Goal: Task Accomplishment & Management: Use online tool/utility

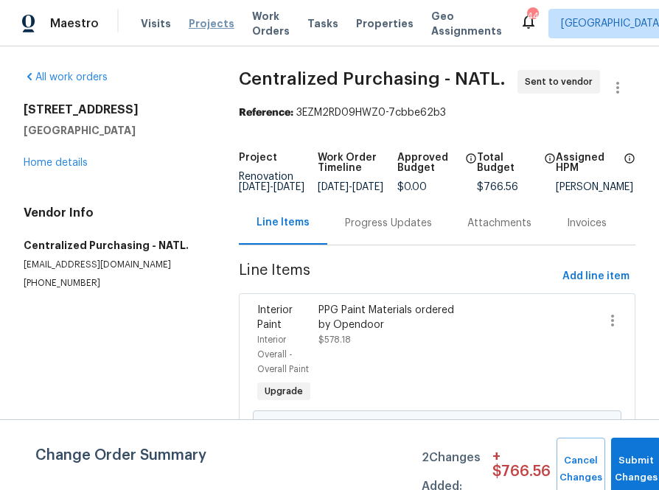
click at [189, 21] on span "Projects" at bounding box center [212, 23] width 46 height 15
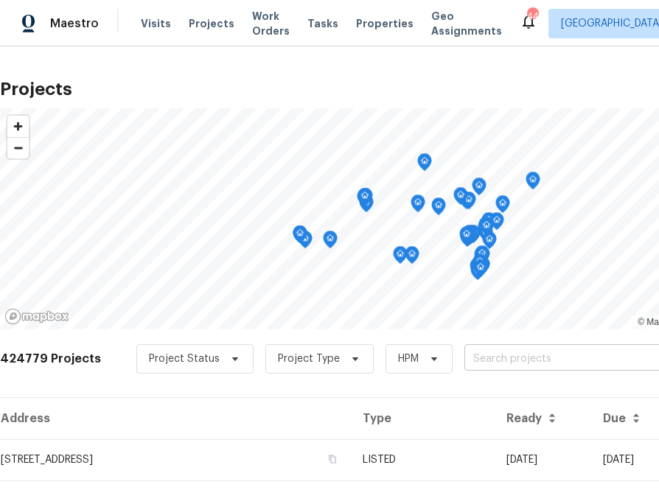
click at [482, 364] on input "text" at bounding box center [548, 359] width 169 height 23
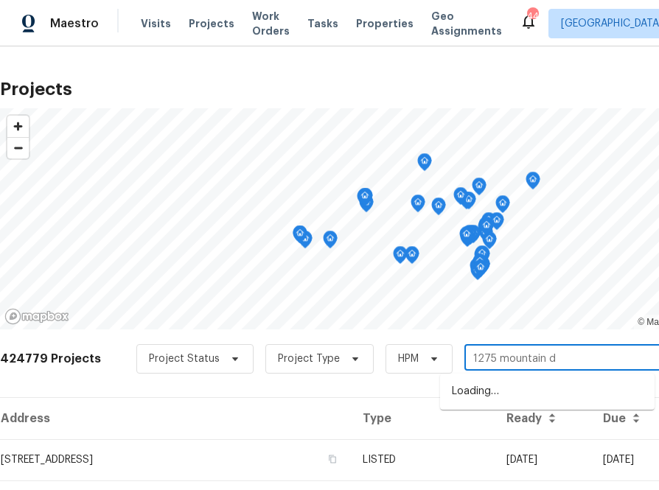
type input "1275 mountain dr"
click at [511, 394] on li "[STREET_ADDRESS][PERSON_NAME]" at bounding box center [547, 392] width 214 height 24
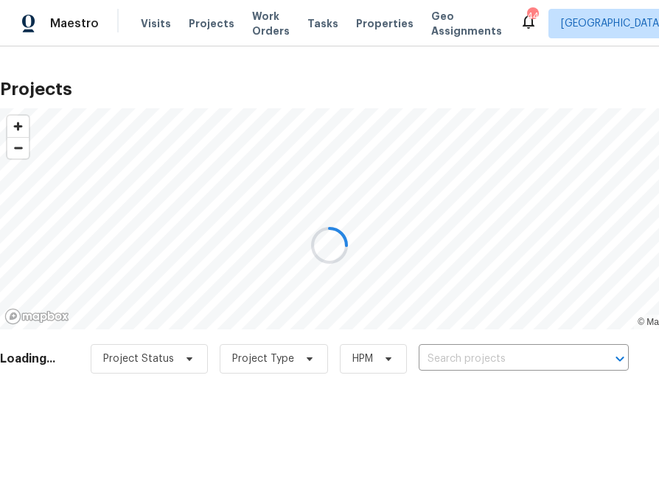
type input "[STREET_ADDRESS][PERSON_NAME]"
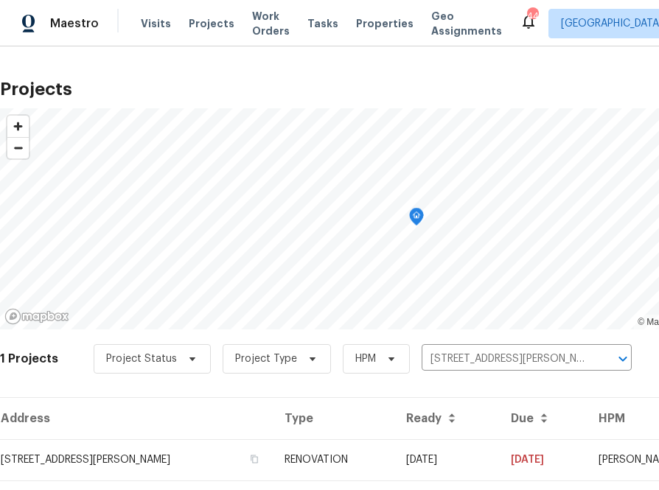
scroll to position [38, 0]
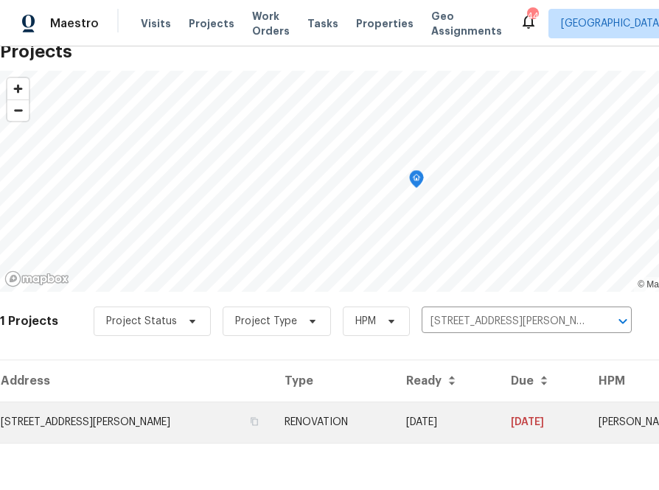
click at [150, 421] on td "[STREET_ADDRESS][PERSON_NAME]" at bounding box center [136, 422] width 273 height 41
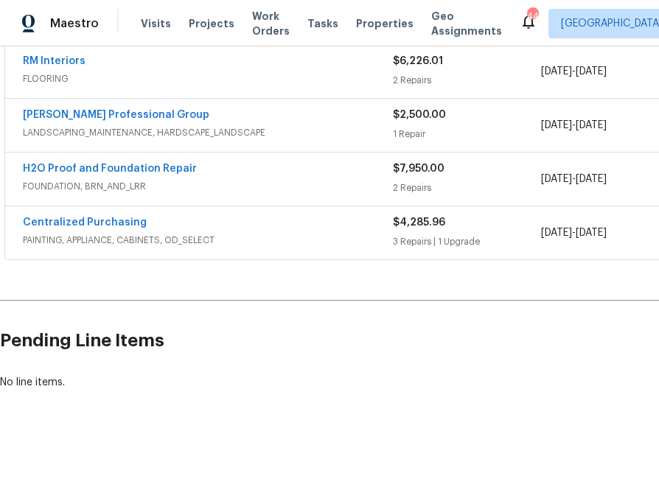
scroll to position [392, 174]
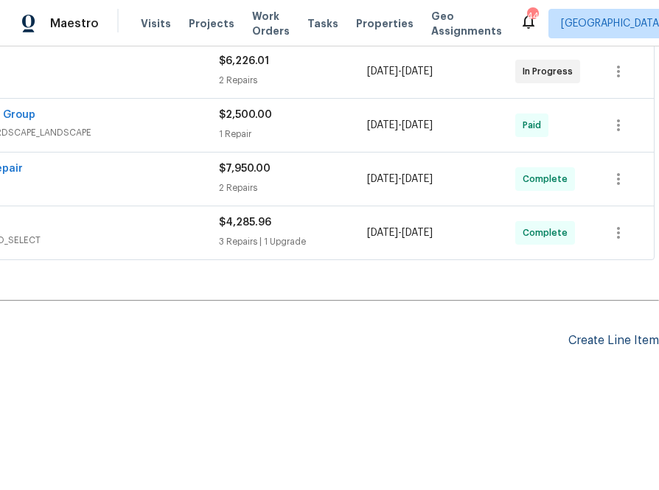
click at [580, 338] on div "Create Line Item" at bounding box center [613, 341] width 91 height 14
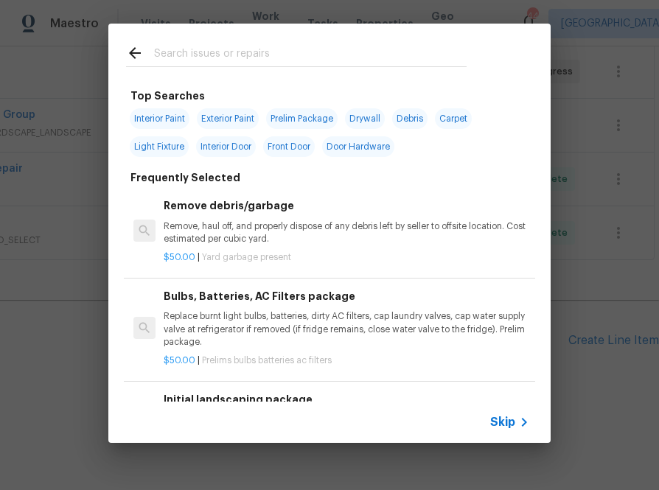
click at [231, 60] on input "text" at bounding box center [310, 55] width 312 height 22
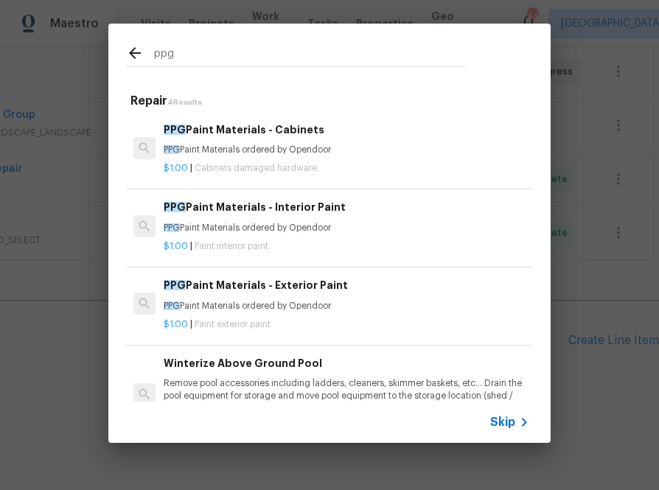
type input "ppg"
click at [192, 280] on h6 "PPG Paint Materials - Exterior Paint" at bounding box center [347, 285] width 366 height 16
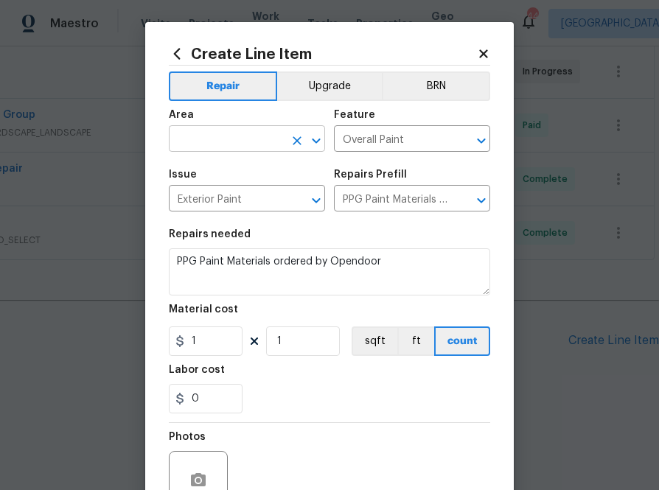
click at [259, 140] on input "text" at bounding box center [226, 140] width 115 height 23
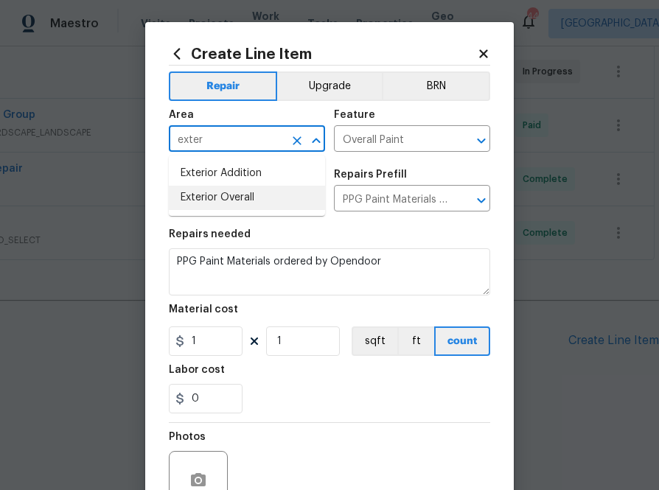
click at [256, 206] on li "Exterior Overall" at bounding box center [247, 198] width 156 height 24
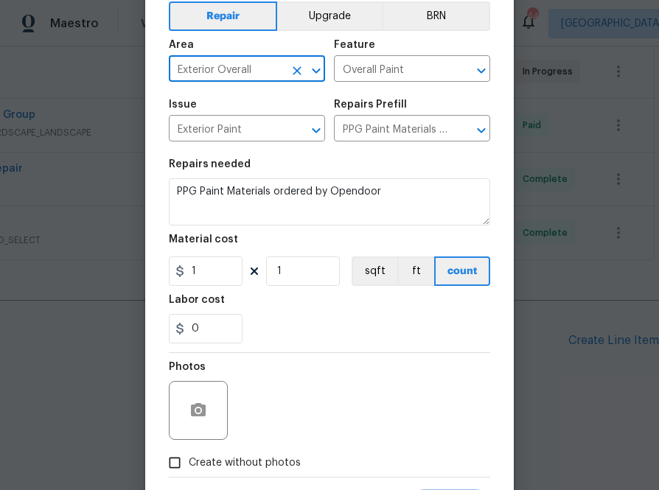
scroll to position [87, 0]
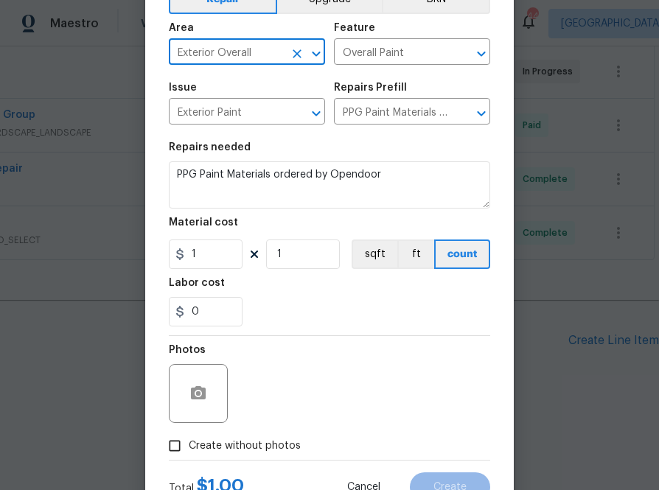
type input "Exterior Overall"
click at [221, 257] on input "1" at bounding box center [206, 253] width 74 height 29
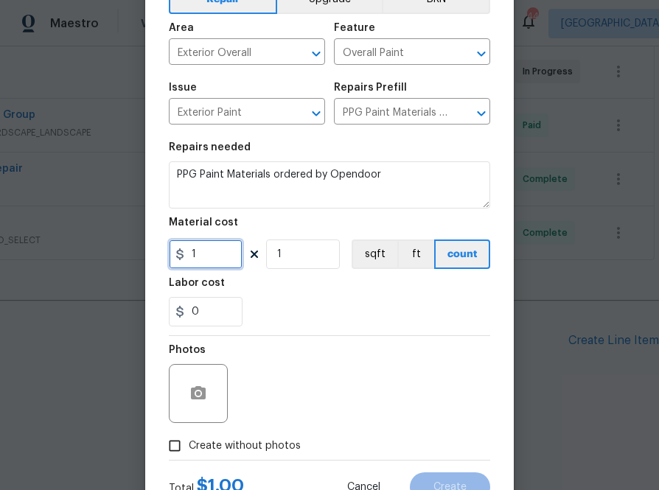
paste input "252.32"
type input "252.32"
click at [287, 310] on div "0" at bounding box center [329, 311] width 321 height 29
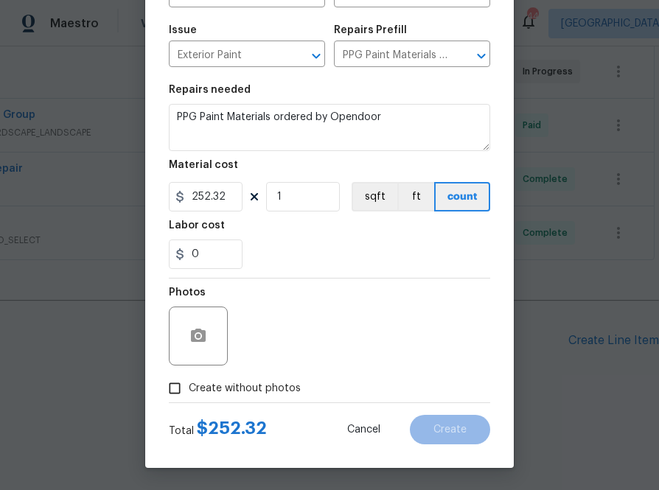
click at [264, 374] on label "Create without photos" at bounding box center [231, 388] width 140 height 28
click at [189, 374] on input "Create without photos" at bounding box center [175, 388] width 28 height 28
checkbox input "true"
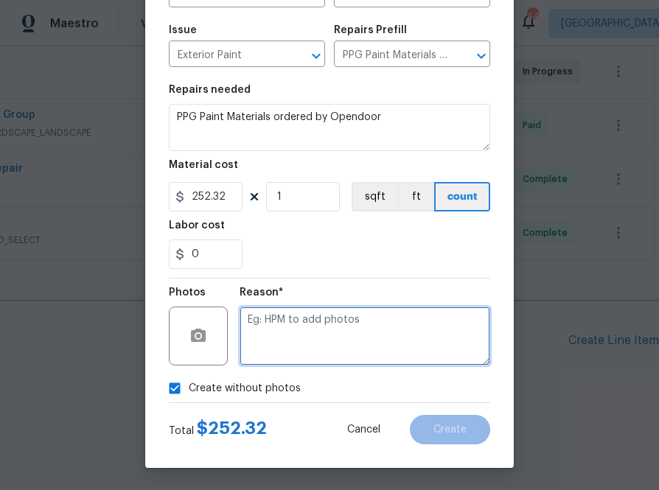
click at [300, 335] on textarea at bounding box center [364, 336] width 251 height 59
type textarea "na"
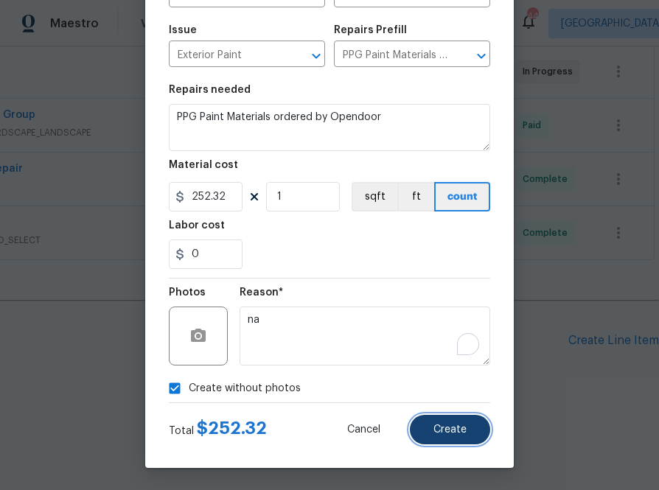
click at [444, 438] on button "Create" at bounding box center [450, 429] width 80 height 29
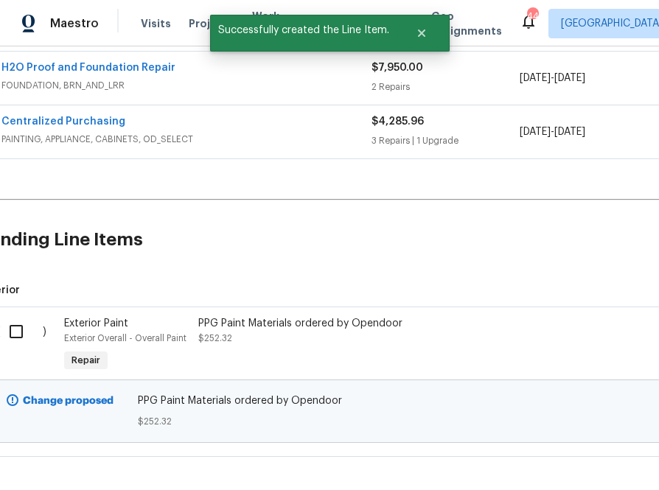
scroll to position [560, 21]
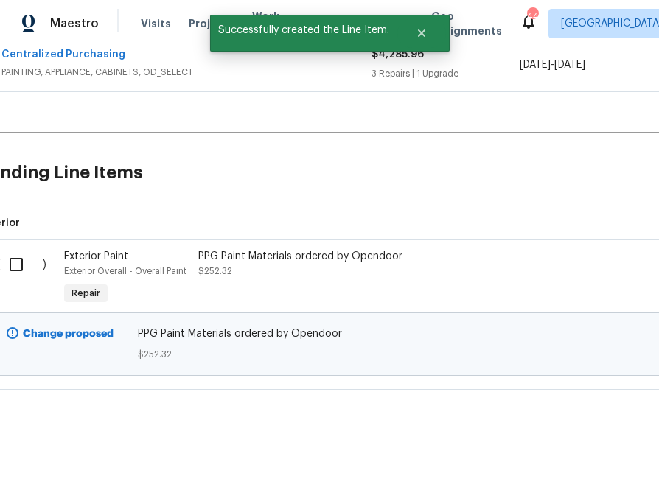
click at [13, 267] on input "checkbox" at bounding box center [22, 264] width 42 height 31
checkbox input "true"
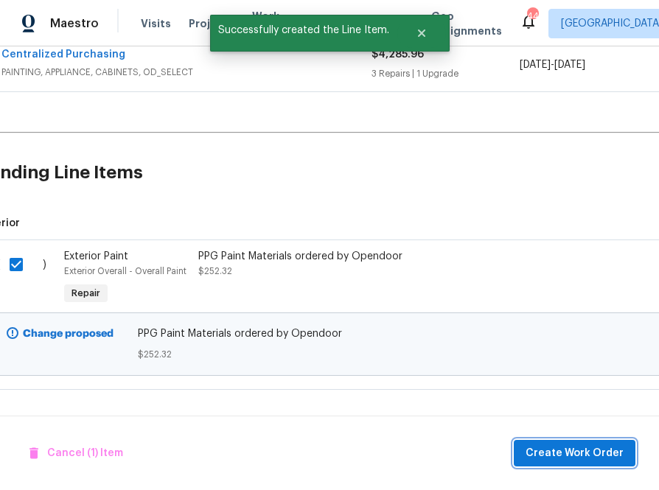
click at [579, 452] on span "Create Work Order" at bounding box center [574, 453] width 98 height 18
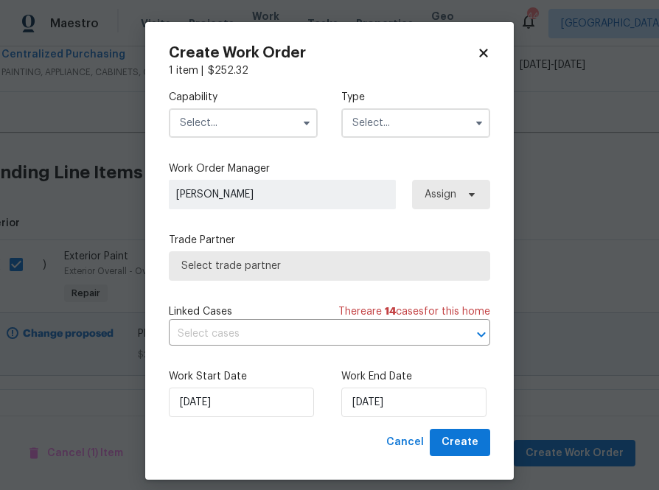
click at [260, 130] on input "text" at bounding box center [243, 122] width 149 height 29
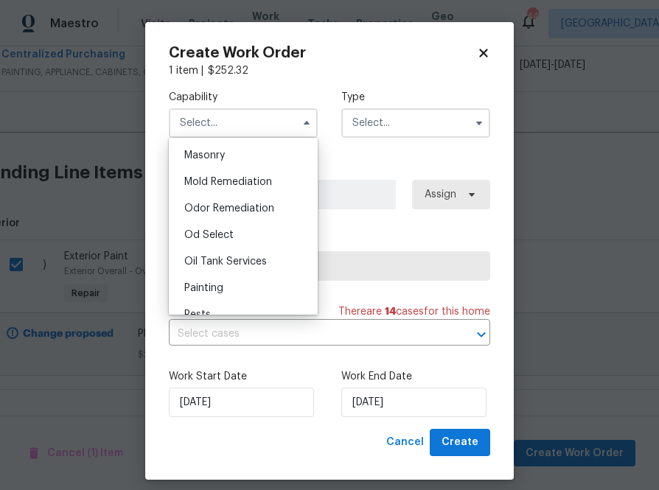
scroll to position [1108, 0]
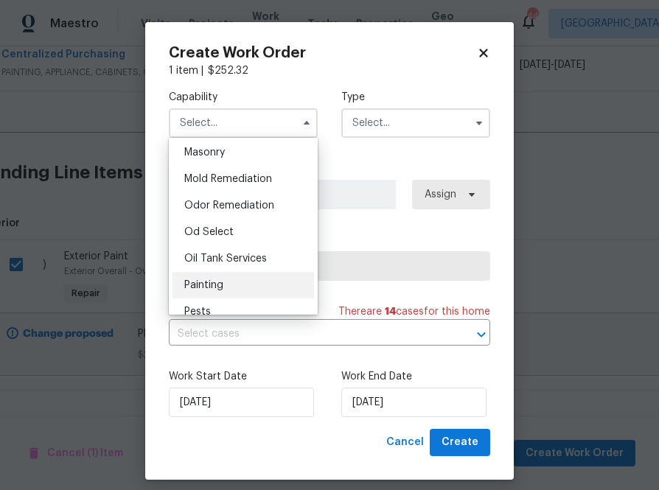
click at [266, 284] on div "Painting" at bounding box center [242, 285] width 141 height 27
type input "Painting"
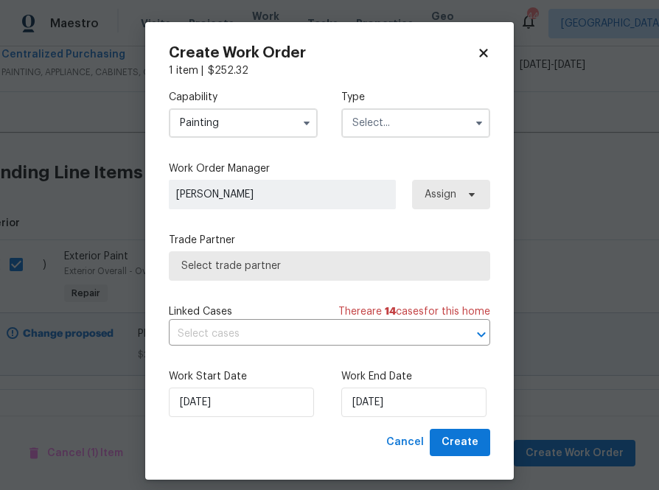
click at [377, 132] on input "text" at bounding box center [415, 122] width 149 height 29
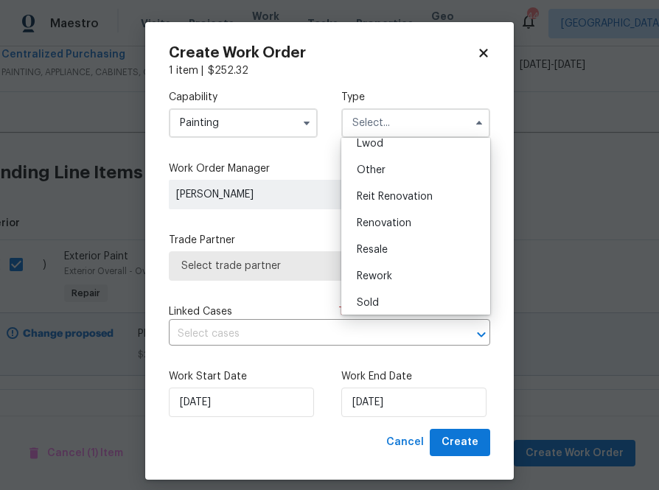
scroll to position [175, 0]
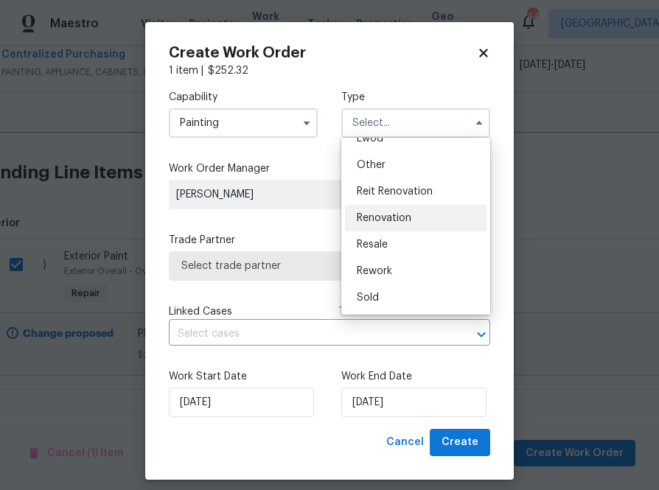
click at [400, 222] on span "Renovation" at bounding box center [384, 218] width 55 height 10
type input "Renovation"
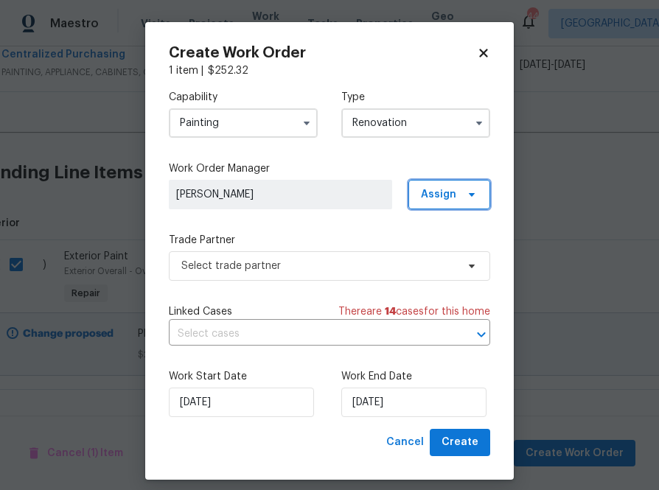
click at [437, 189] on span "Assign" at bounding box center [438, 194] width 35 height 15
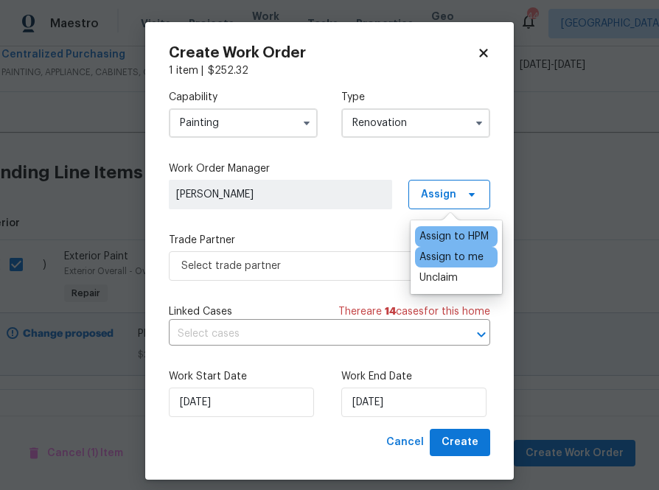
click at [436, 259] on div "Assign to me" at bounding box center [451, 257] width 64 height 15
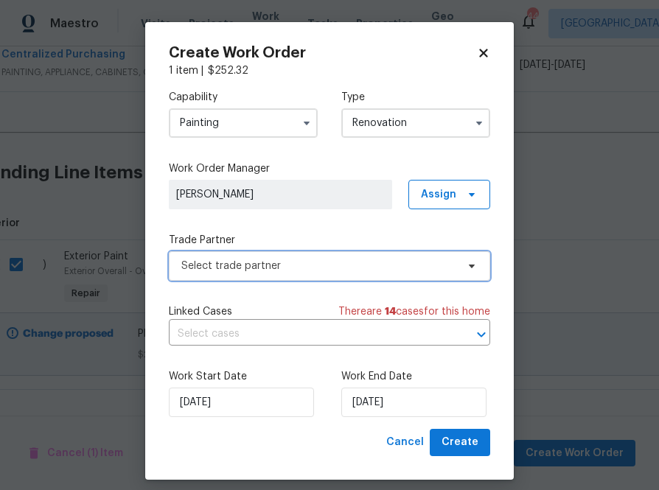
click at [343, 260] on span "Select trade partner" at bounding box center [318, 266] width 275 height 15
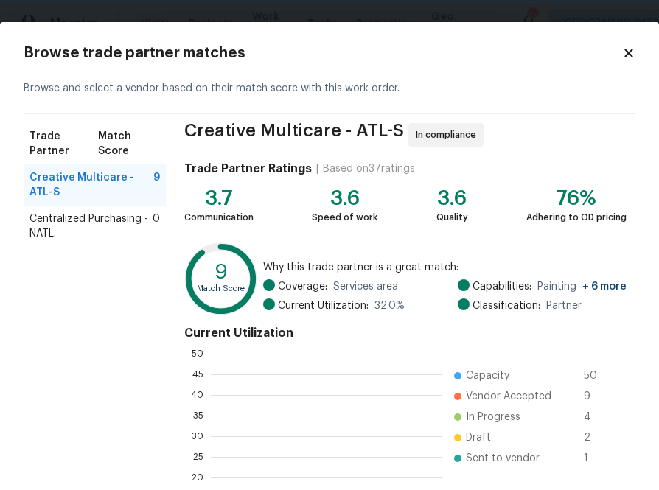
scroll to position [1, 1]
click at [114, 214] on span "Centralized Purchasing - NATL." at bounding box center [90, 225] width 123 height 29
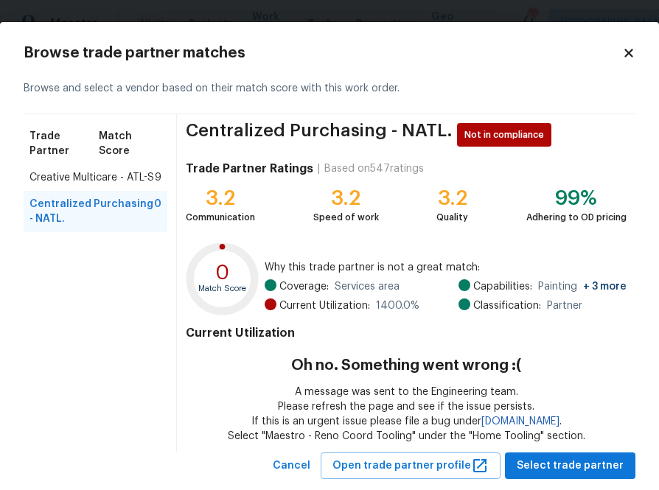
scroll to position [34, 0]
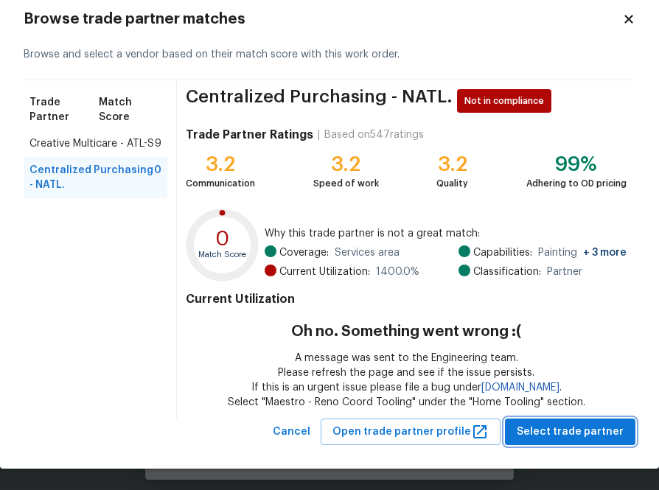
click at [584, 430] on span "Select trade partner" at bounding box center [570, 432] width 107 height 18
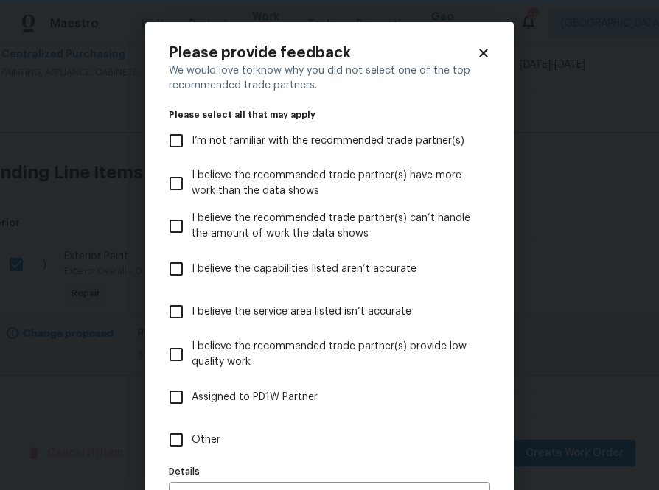
scroll to position [94, 0]
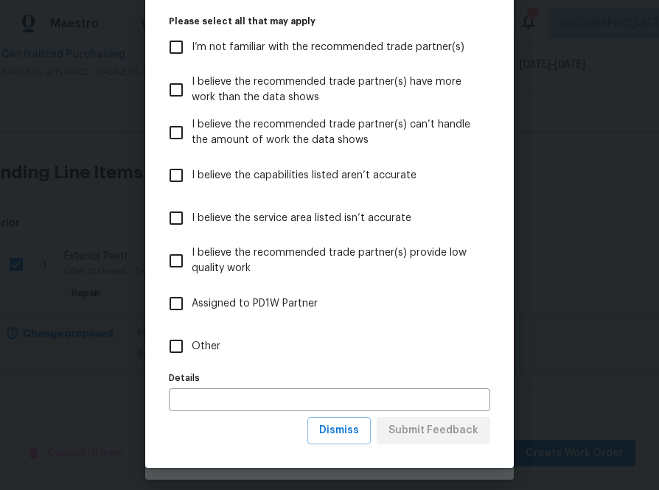
click at [186, 349] on input "Other" at bounding box center [176, 346] width 31 height 31
checkbox input "true"
click at [396, 449] on div "Please provide feedback We would love to know why you did not select one of the…" at bounding box center [329, 198] width 368 height 539
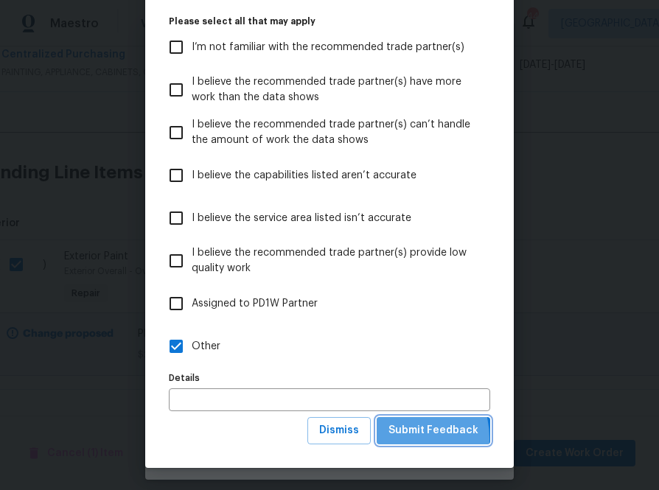
click at [400, 438] on span "Submit Feedback" at bounding box center [433, 431] width 90 height 18
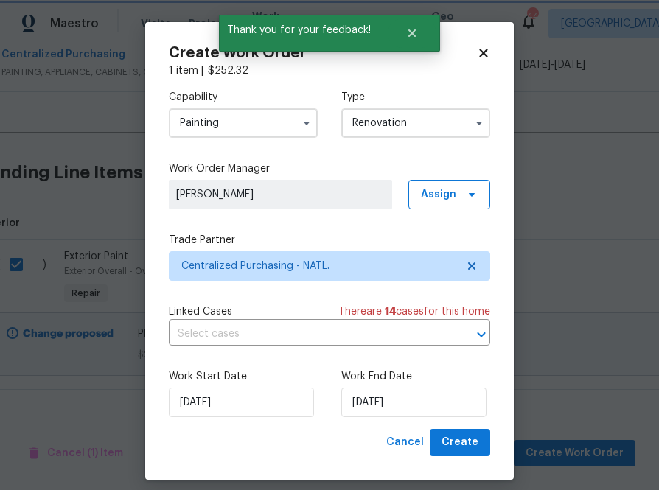
scroll to position [0, 0]
click at [460, 443] on span "Create" at bounding box center [459, 442] width 37 height 18
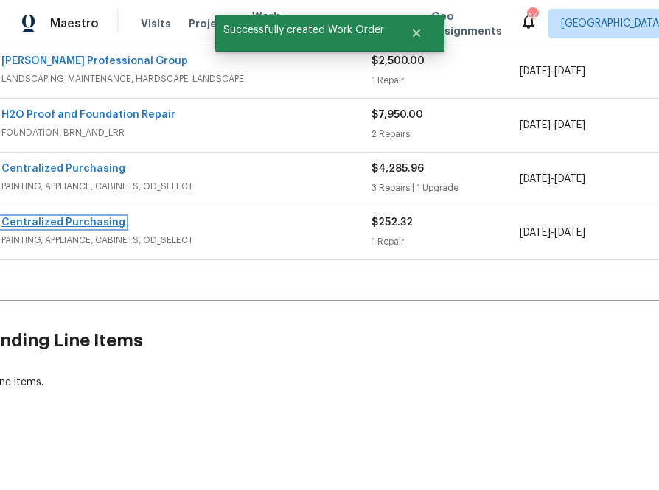
click at [88, 219] on link "Centralized Purchasing" at bounding box center [63, 222] width 124 height 10
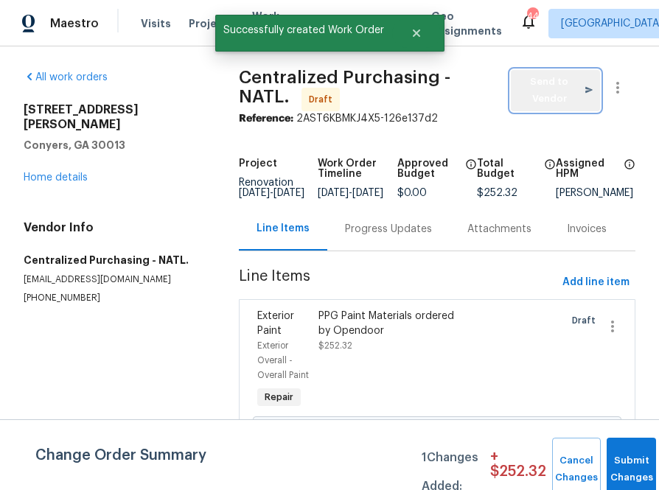
click at [553, 99] on span "Send to Vendor" at bounding box center [555, 91] width 74 height 34
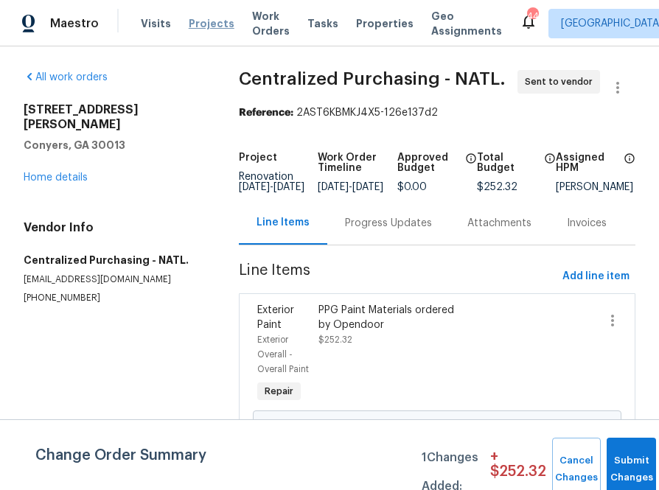
click at [206, 20] on span "Projects" at bounding box center [212, 23] width 46 height 15
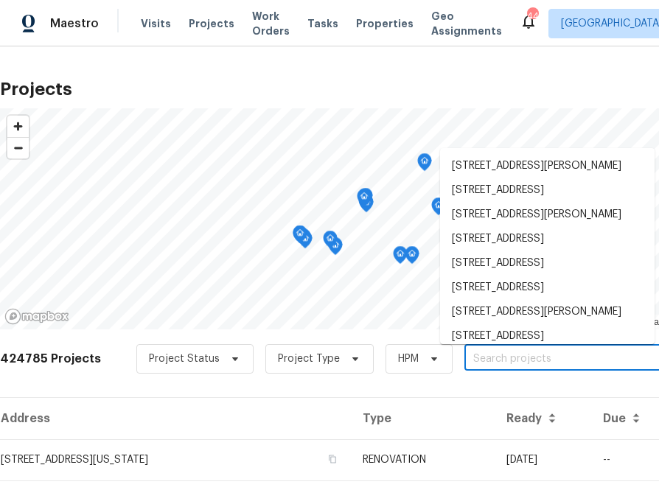
click at [518, 360] on input "text" at bounding box center [548, 359] width 169 height 23
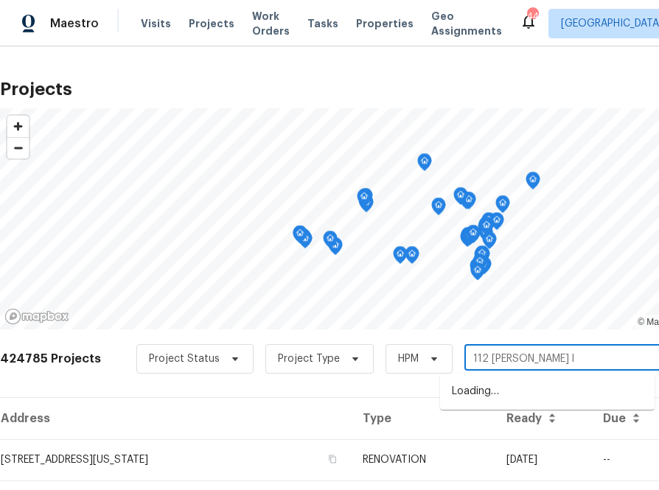
type input "112 [PERSON_NAME]"
click at [474, 396] on li "[STREET_ADDRESS][PERSON_NAME]" at bounding box center [547, 392] width 214 height 24
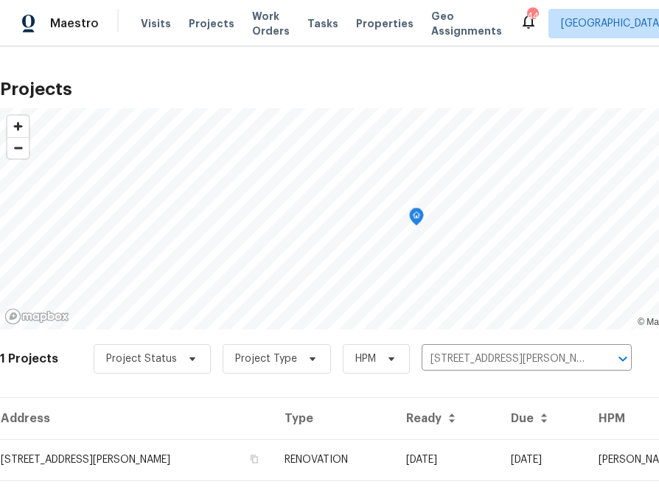
scroll to position [38, 0]
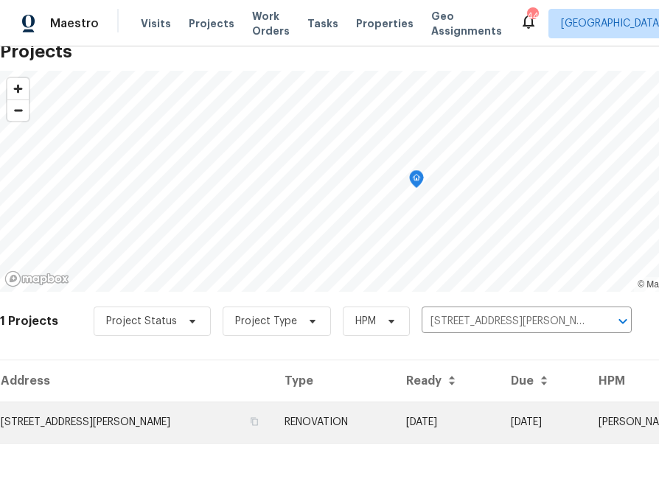
click at [105, 414] on td "[STREET_ADDRESS][PERSON_NAME]" at bounding box center [136, 422] width 273 height 41
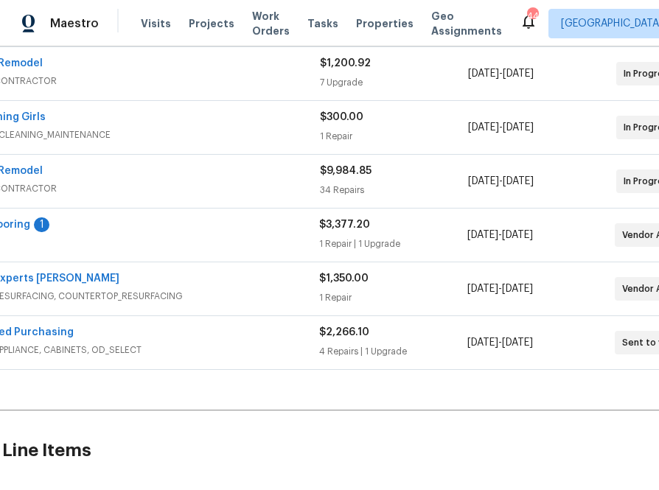
scroll to position [336, 0]
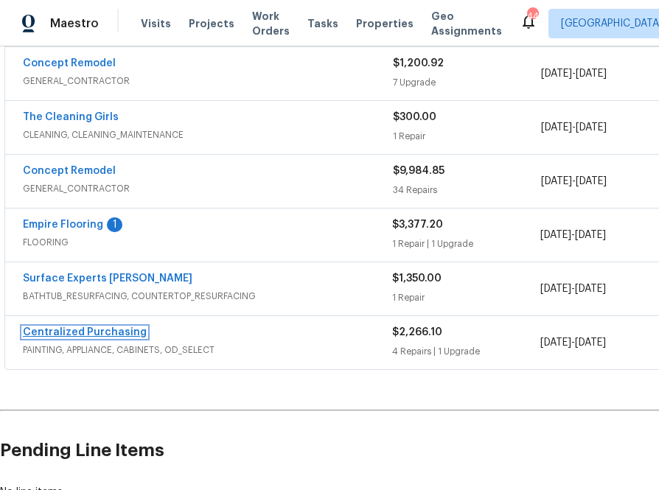
click at [87, 337] on link "Centralized Purchasing" at bounding box center [85, 332] width 124 height 10
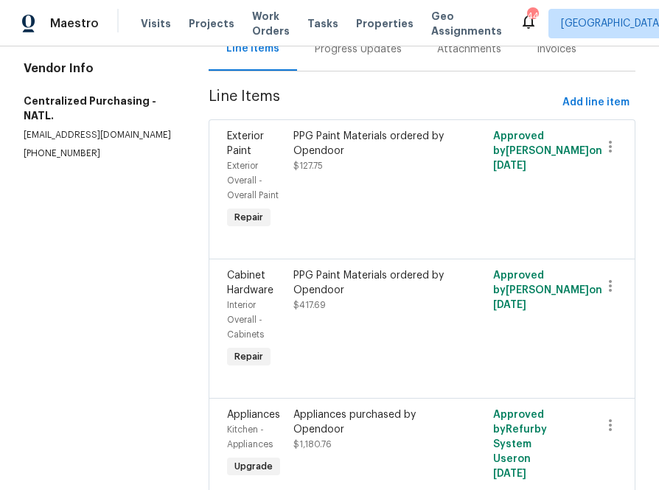
scroll to position [50, 0]
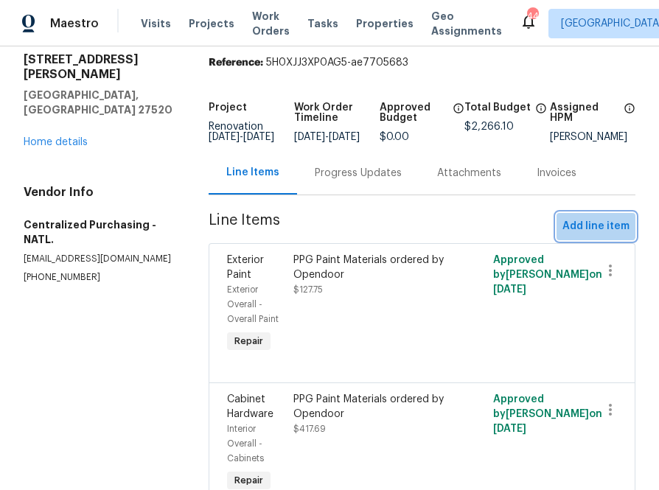
click at [594, 234] on span "Add line item" at bounding box center [595, 226] width 67 height 18
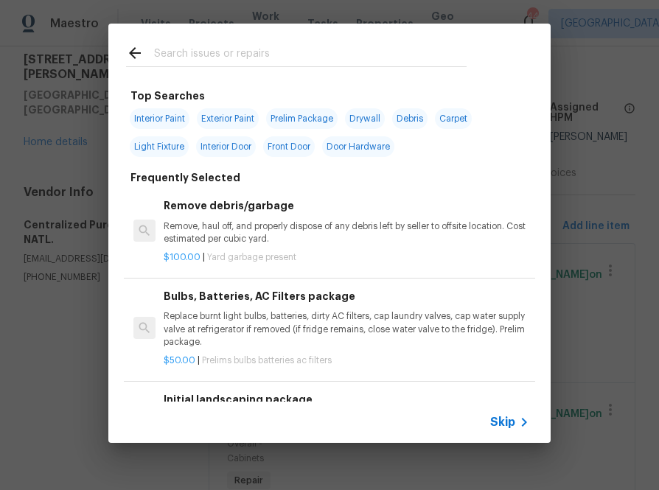
click at [498, 423] on span "Skip" at bounding box center [502, 422] width 25 height 15
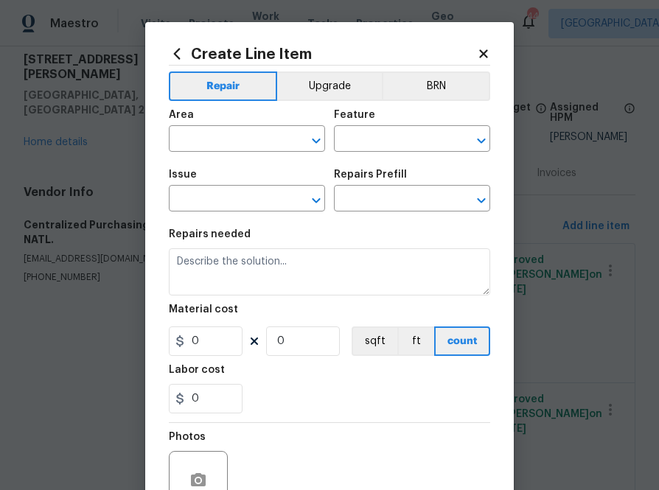
click at [479, 52] on icon at bounding box center [483, 53] width 13 height 13
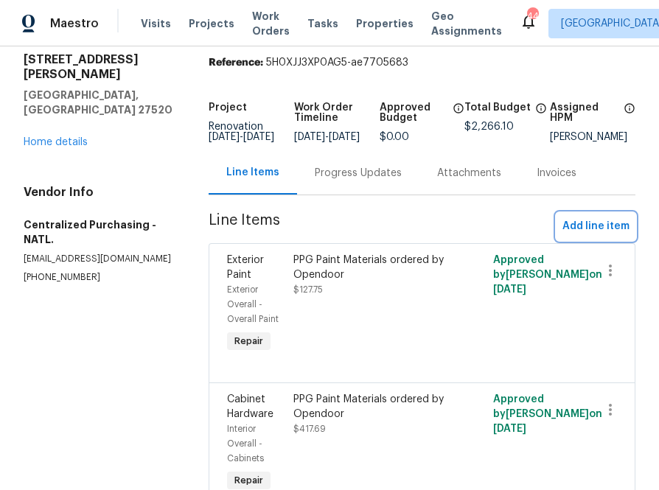
click at [591, 230] on span "Add line item" at bounding box center [595, 226] width 67 height 18
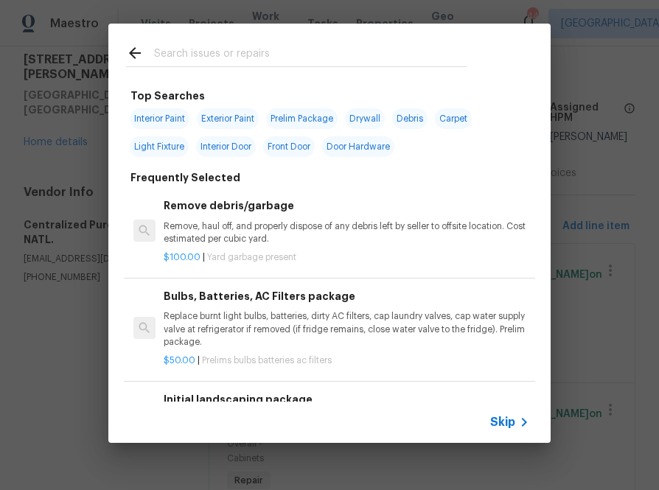
click at [256, 64] on input "text" at bounding box center [310, 55] width 312 height 22
type input "ppg"
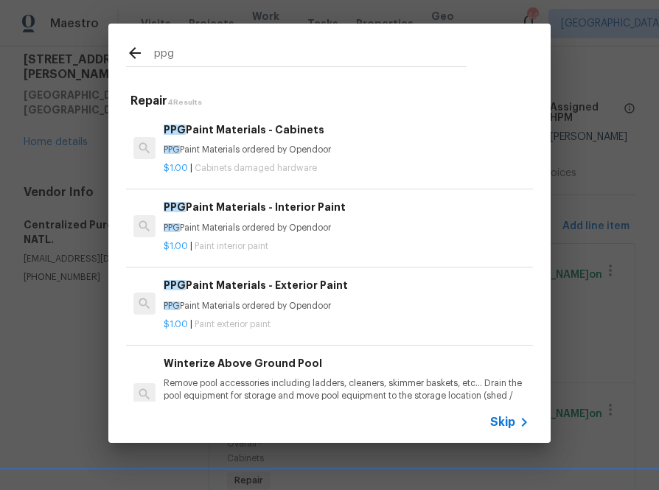
click at [218, 295] on div "PPG Paint Materials - Exterior Paint PPG Paint Materials ordered by Opendoor" at bounding box center [347, 294] width 366 height 35
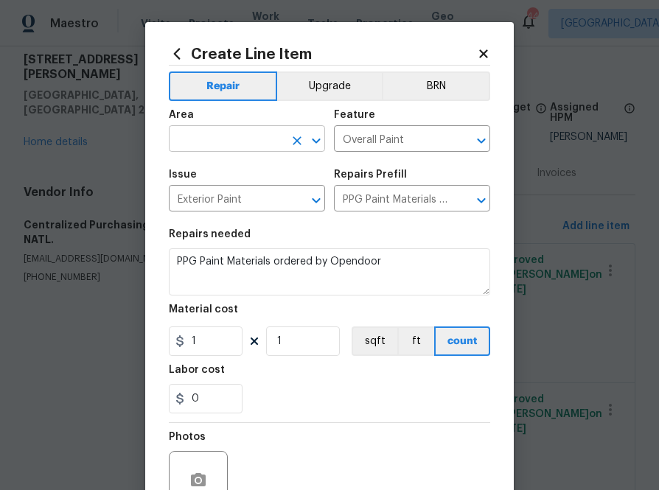
click at [213, 134] on input "text" at bounding box center [226, 140] width 115 height 23
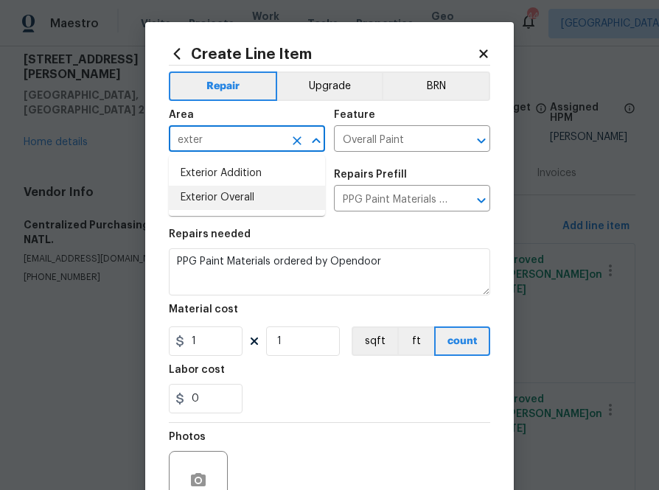
click at [220, 203] on li "Exterior Overall" at bounding box center [247, 198] width 156 height 24
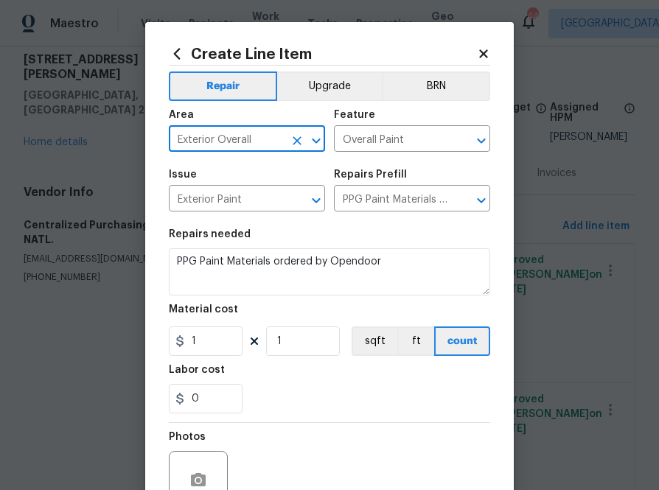
type input "Exterior Overall"
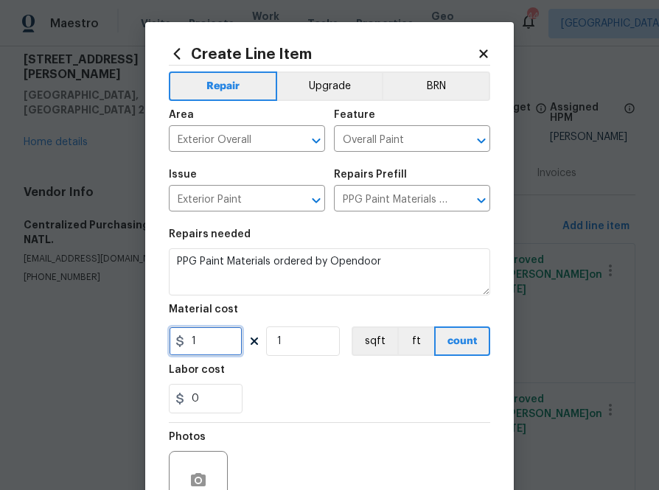
click at [219, 341] on input "1" at bounding box center [206, 340] width 74 height 29
paste input "text"
click at [189, 357] on section "Repairs needed PPG Paint Materials ordered by Opendoor Material cost 1 1 sqft f…" at bounding box center [329, 321] width 321 height 202
click at [202, 345] on input "1" at bounding box center [206, 340] width 74 height 29
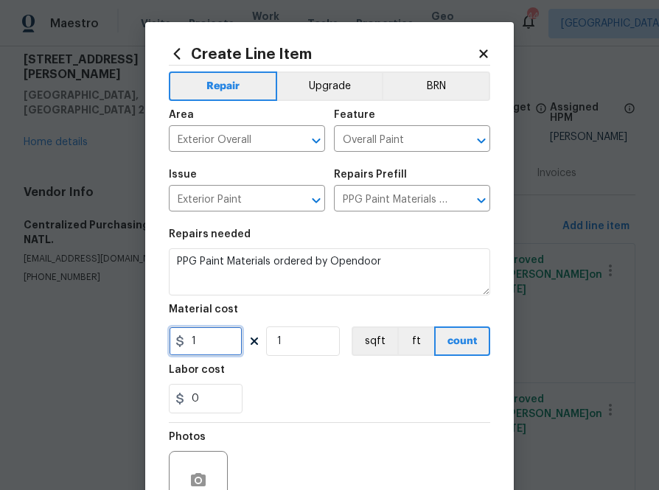
click at [202, 345] on input "1" at bounding box center [206, 340] width 74 height 29
paste input "51.88"
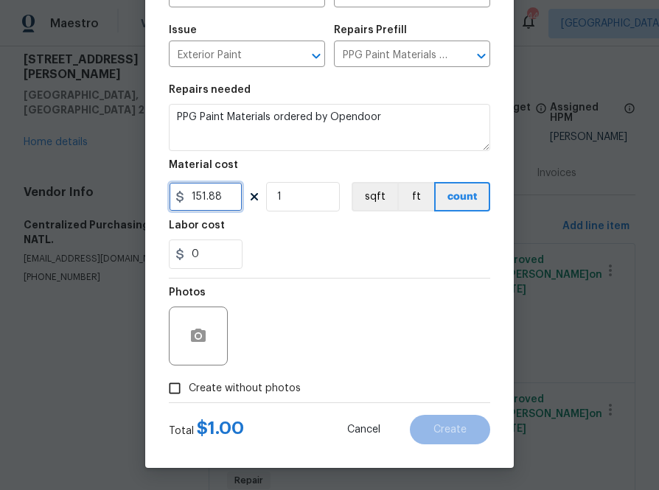
type input "151.88"
click at [265, 390] on span "Create without photos" at bounding box center [245, 388] width 112 height 15
click at [189, 390] on input "Create without photos" at bounding box center [175, 388] width 28 height 28
checkbox input "true"
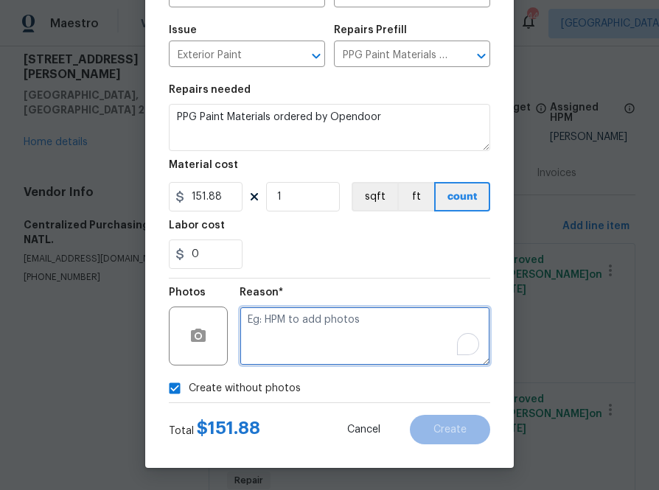
click at [278, 363] on textarea "To enrich screen reader interactions, please activate Accessibility in Grammarl…" at bounding box center [364, 336] width 251 height 59
type textarea "na"
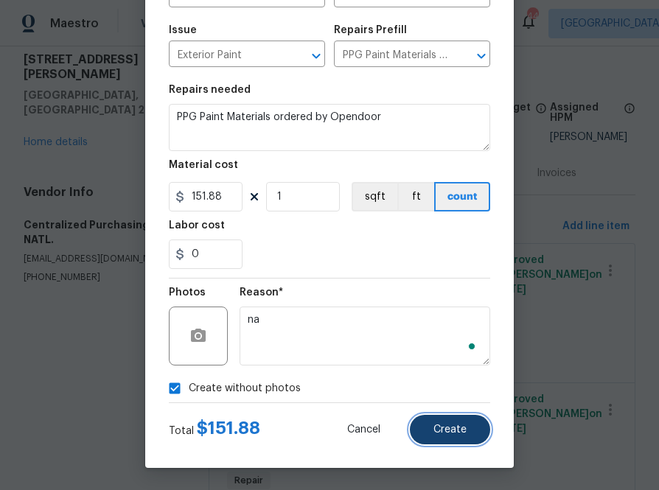
click at [441, 425] on span "Create" at bounding box center [449, 429] width 33 height 11
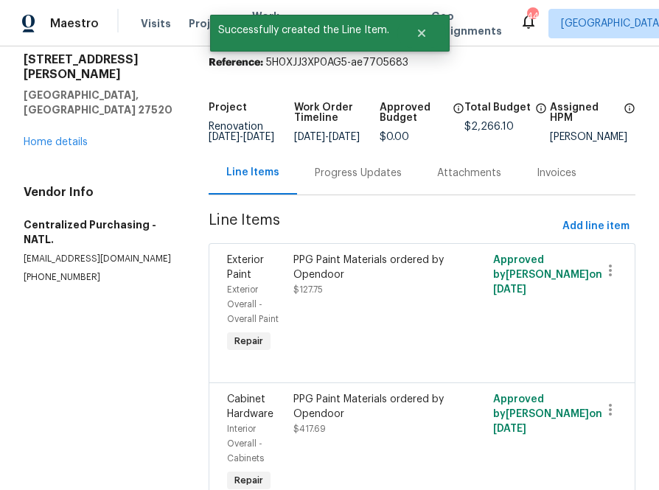
scroll to position [0, 0]
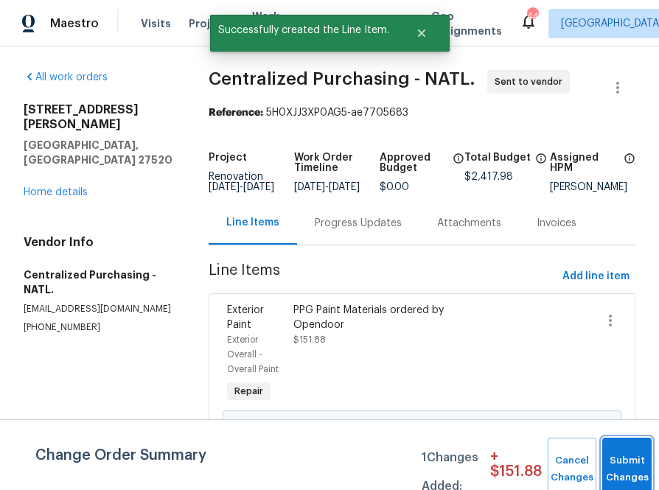
click at [617, 447] on button "Submit Changes" at bounding box center [626, 469] width 49 height 63
